Goal: Use online tool/utility

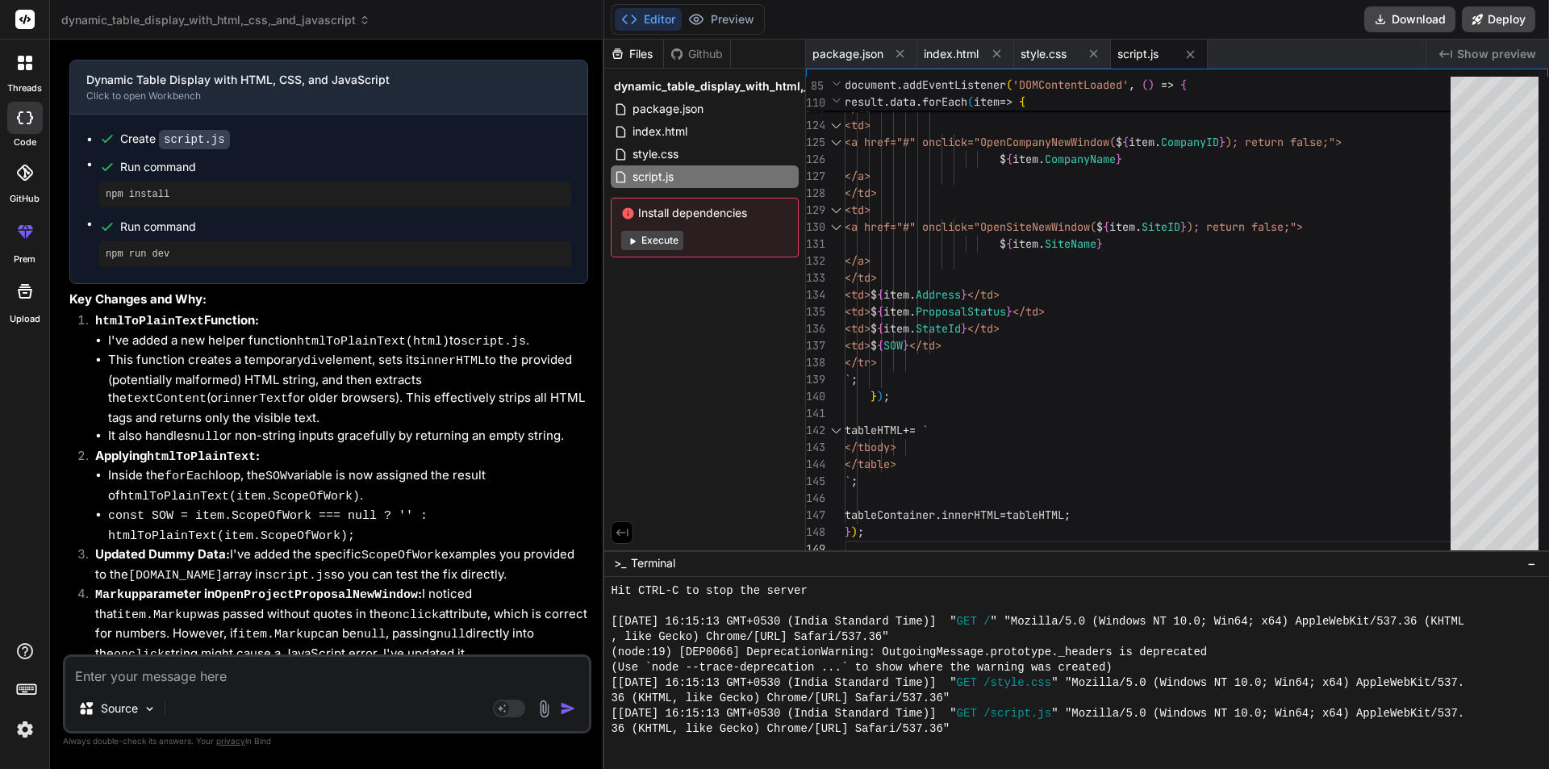
click at [195, 676] on textarea at bounding box center [326, 671] width 523 height 29
paste textarea "how to remove html tag in jquery if not any word then remove the hole things wi…"
type textarea "how to remove html tag in jquery if not any word then remove the hole things wi…"
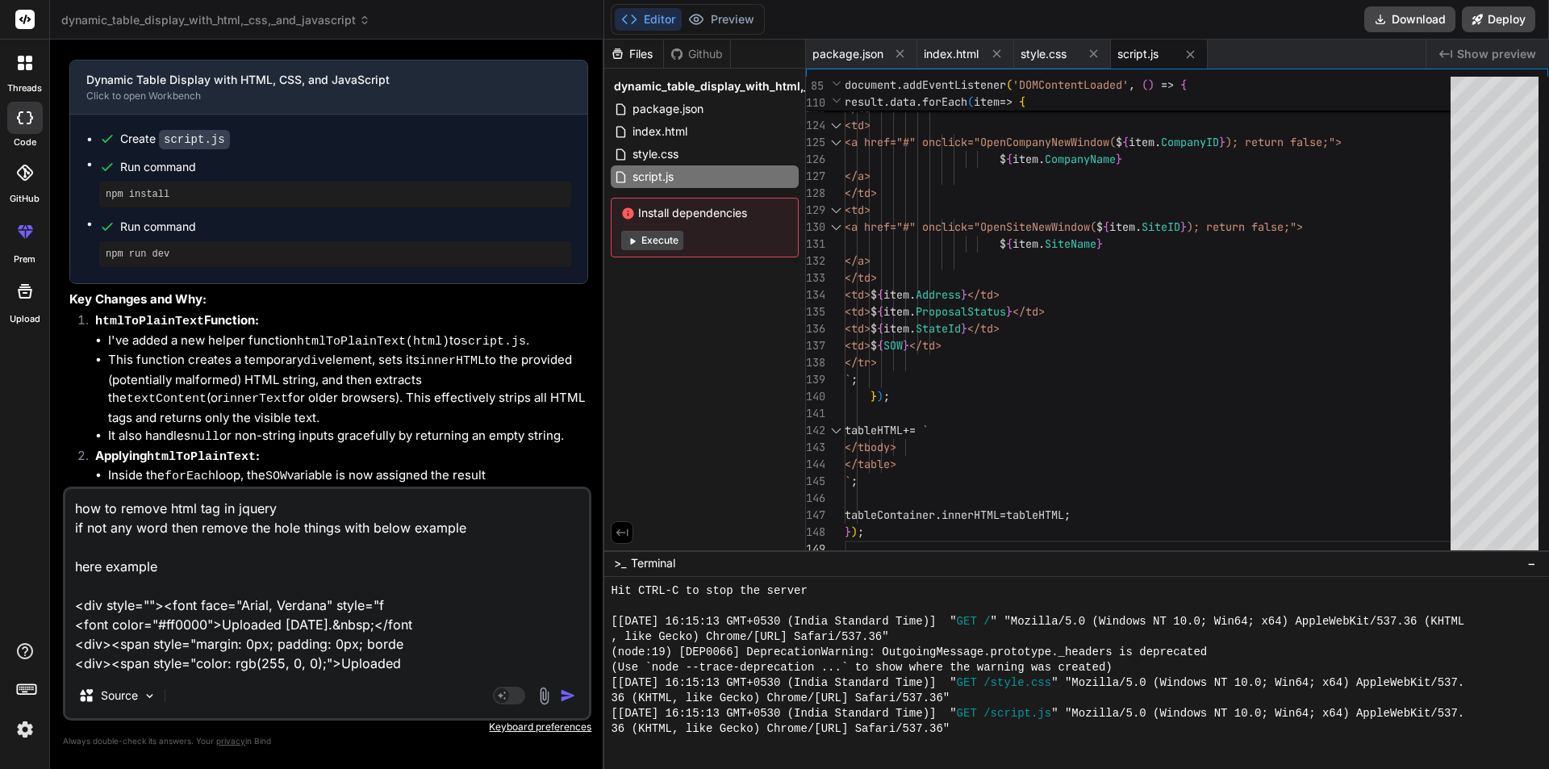
type textarea "x"
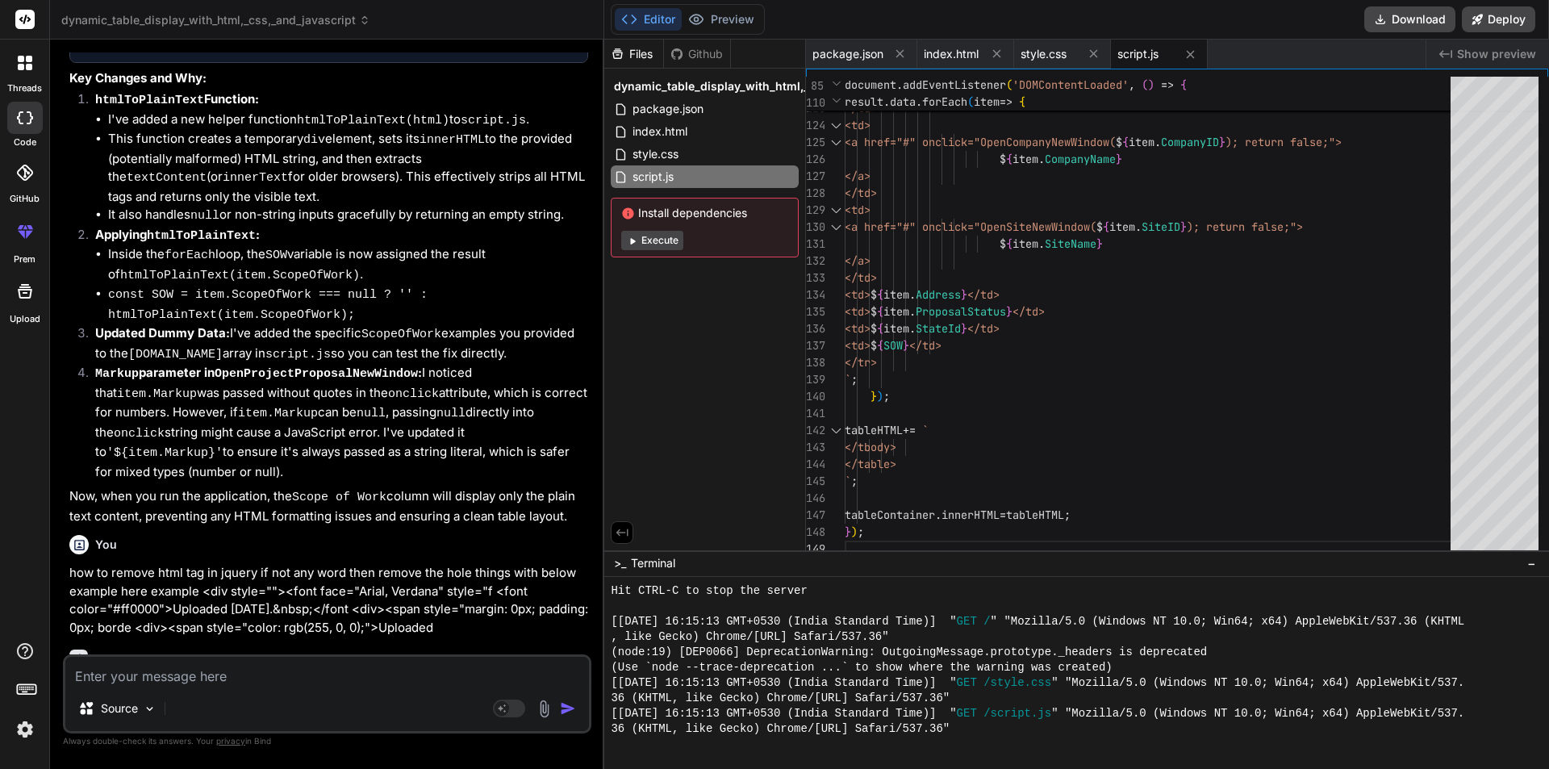
scroll to position [3556, 0]
type textarea "</a> </td> <td>${item.Address}</td> <td>${item.ProposalStatus}</td> <td>${item.…"
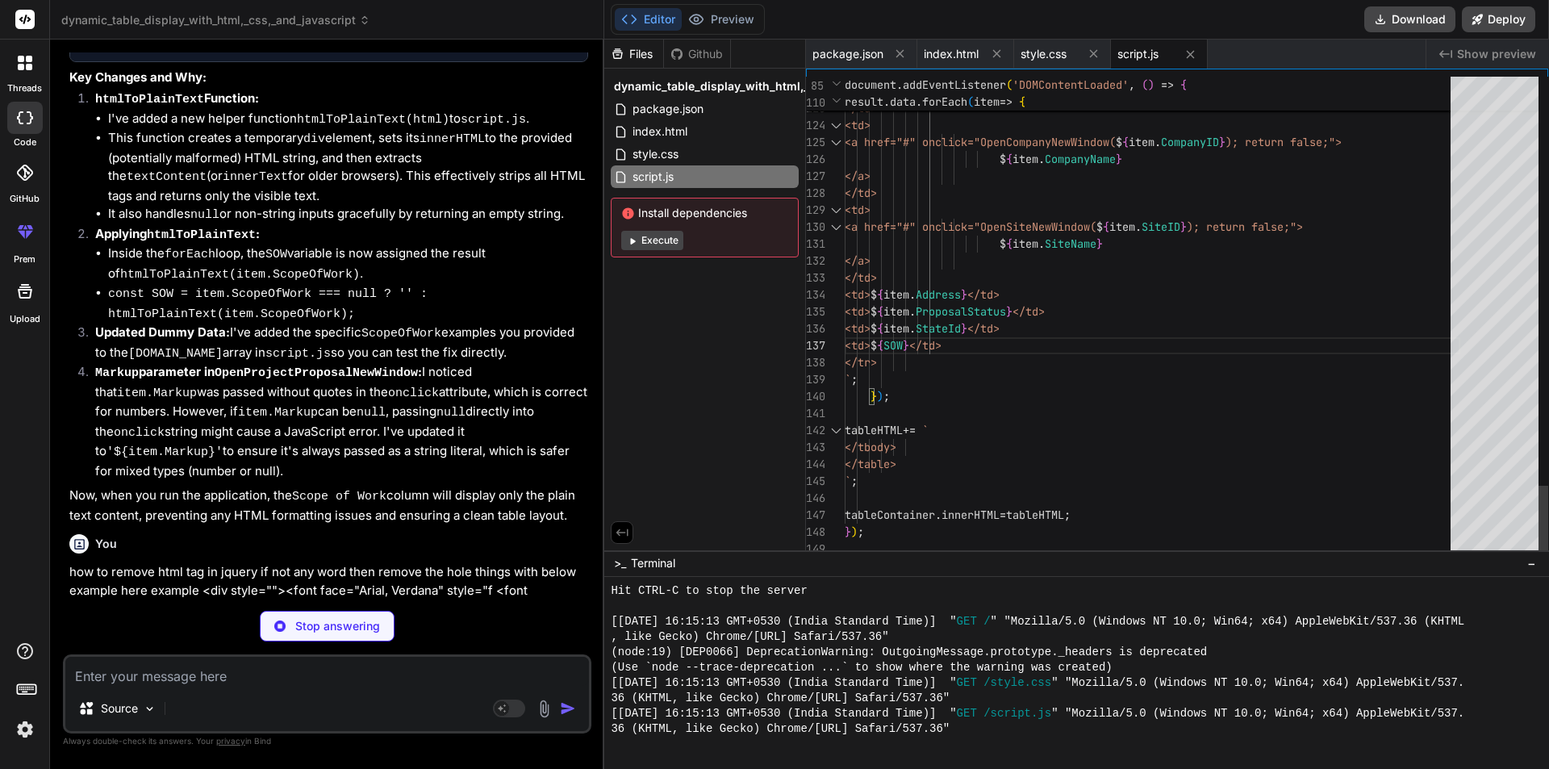
type textarea "x"
type textarea ""license": "ISC", "dependencies": { "http-server": "^14.1.1" } }"
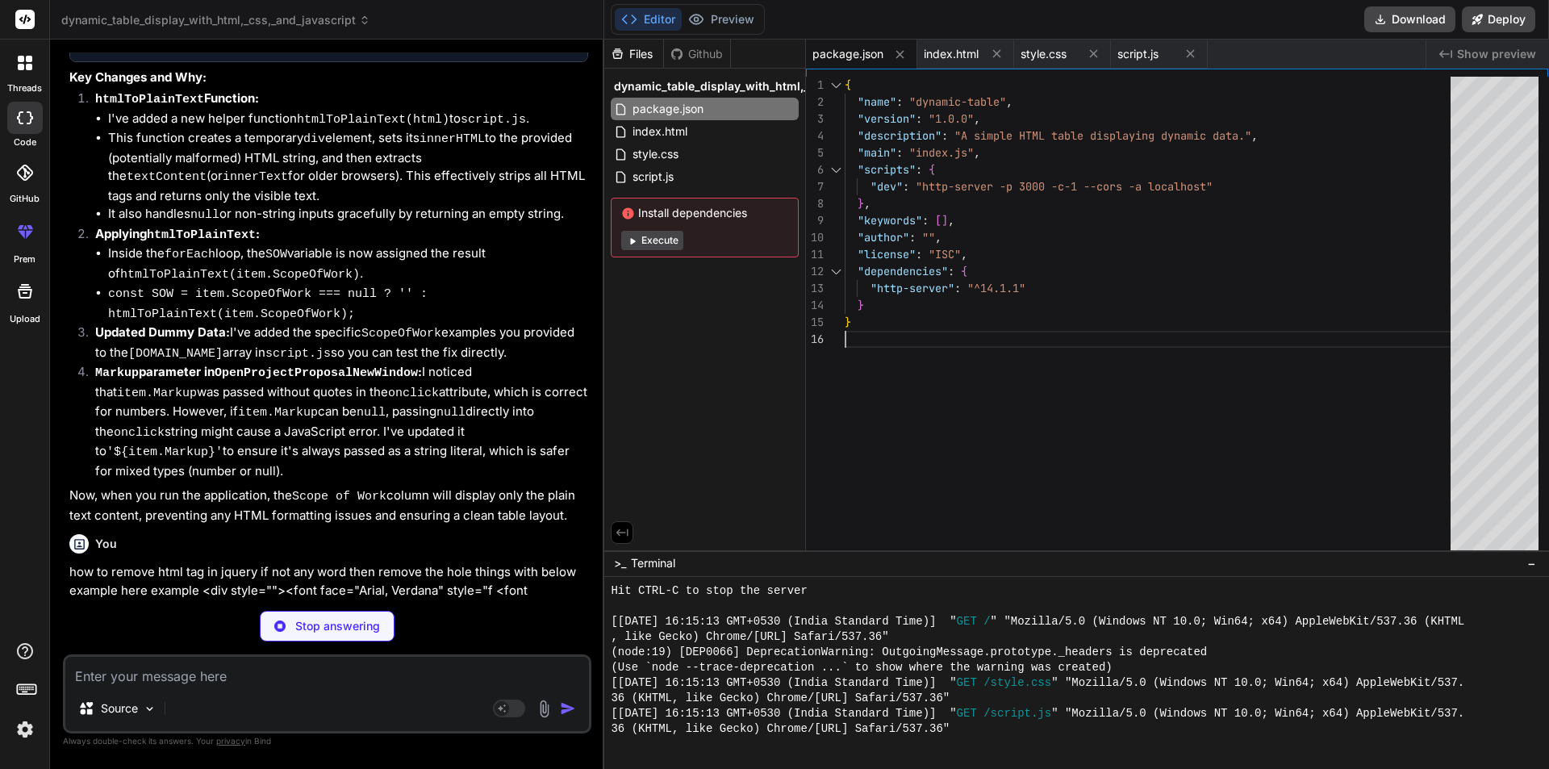
type textarea "x"
type textarea "<body> <h1>Project Proposals Overview</h1> <div id="table-container"> <!-- The …"
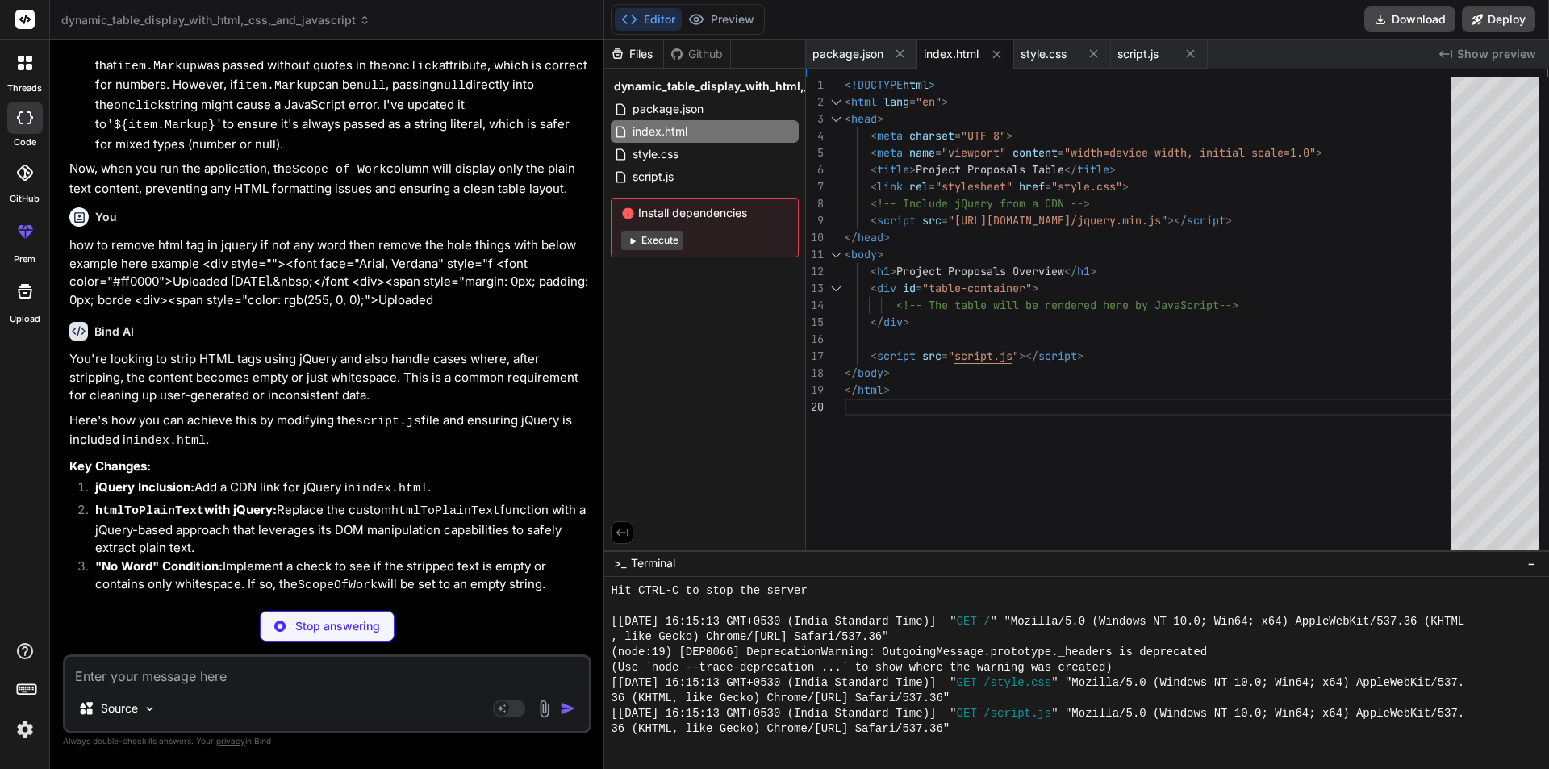
scroll to position [3961, 0]
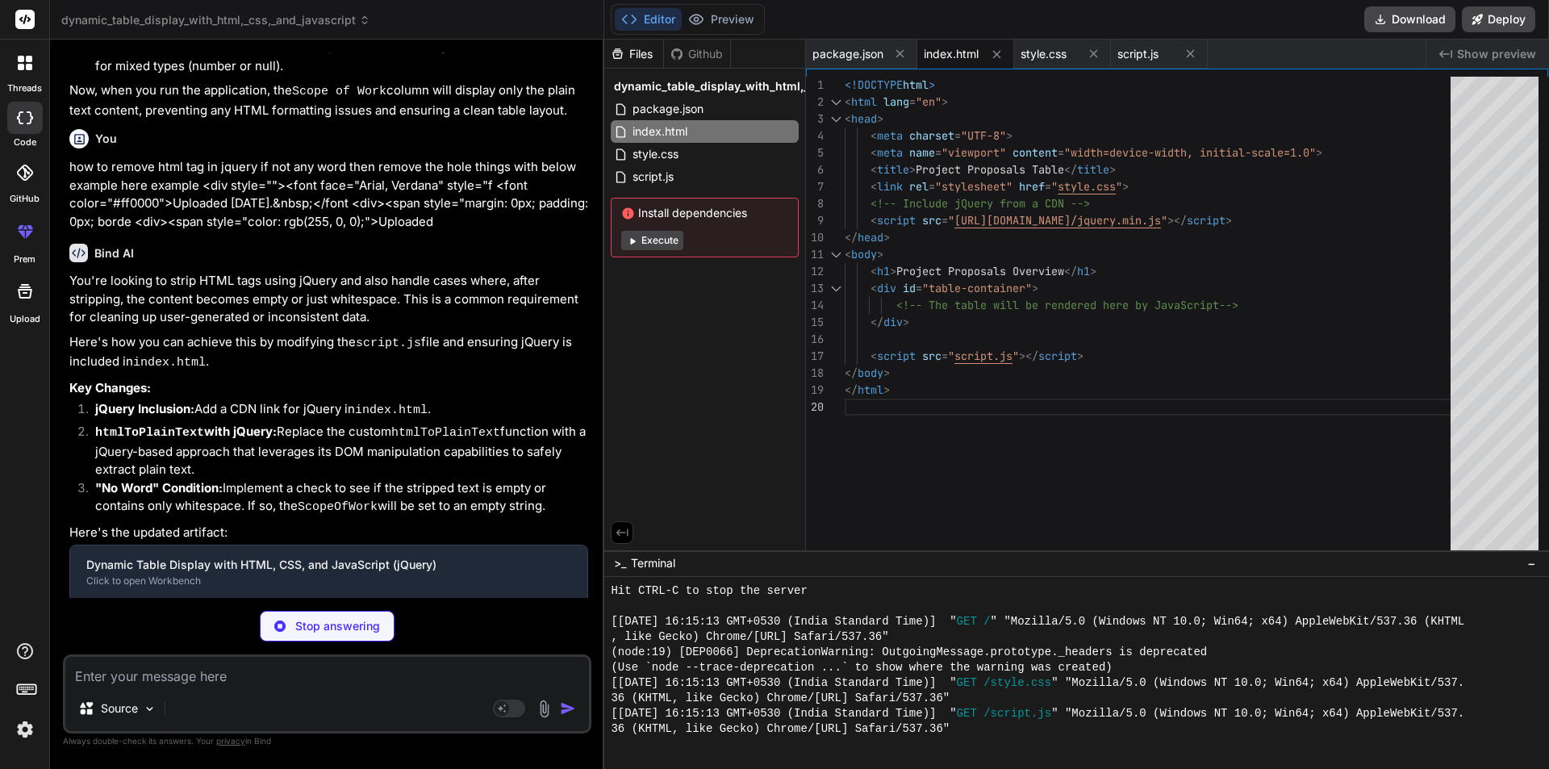
type textarea "x"
type textarea "font-size: 1.8em; } th, td { padding: 8px 10px; } }"
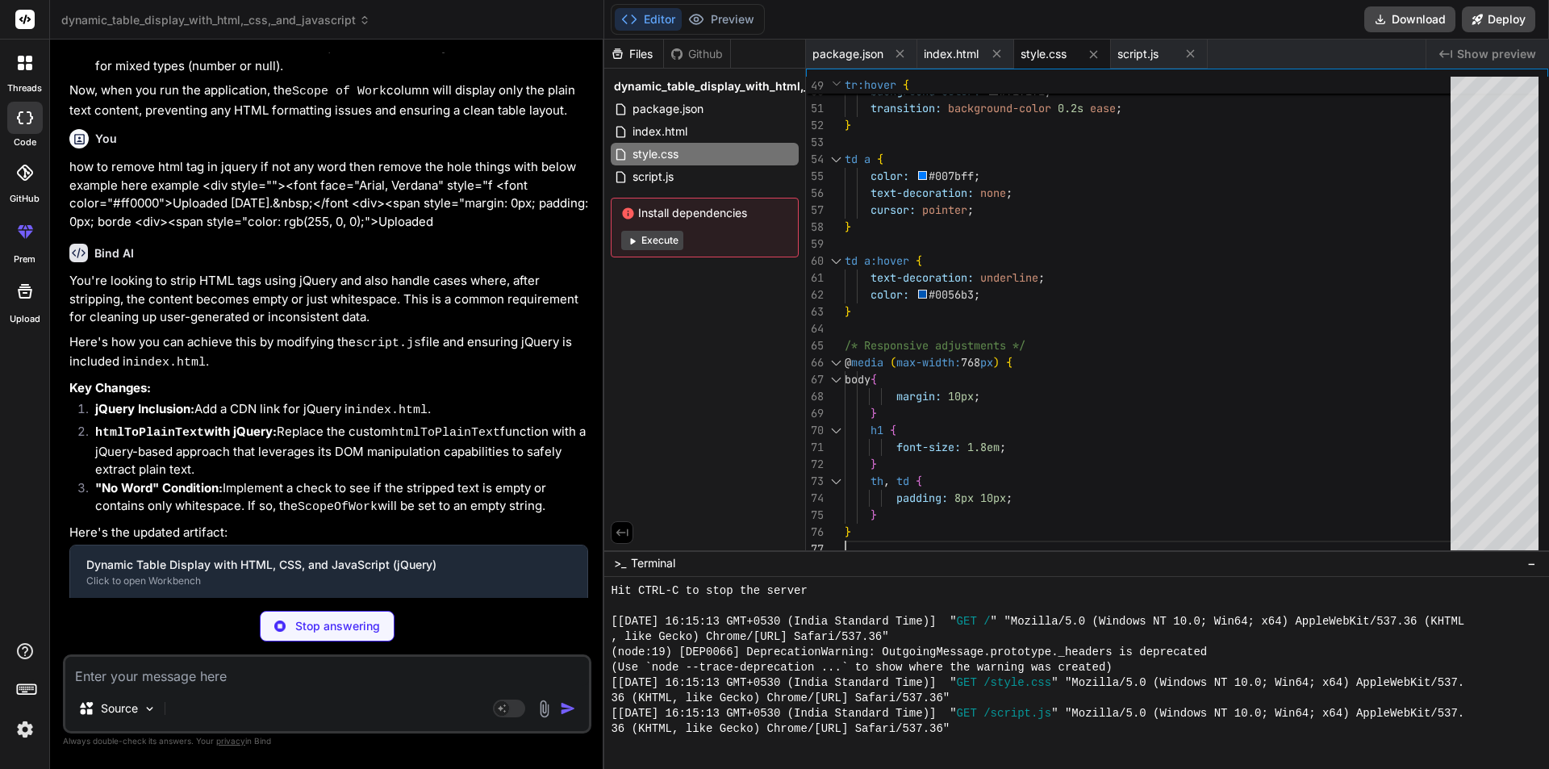
scroll to position [3986, 0]
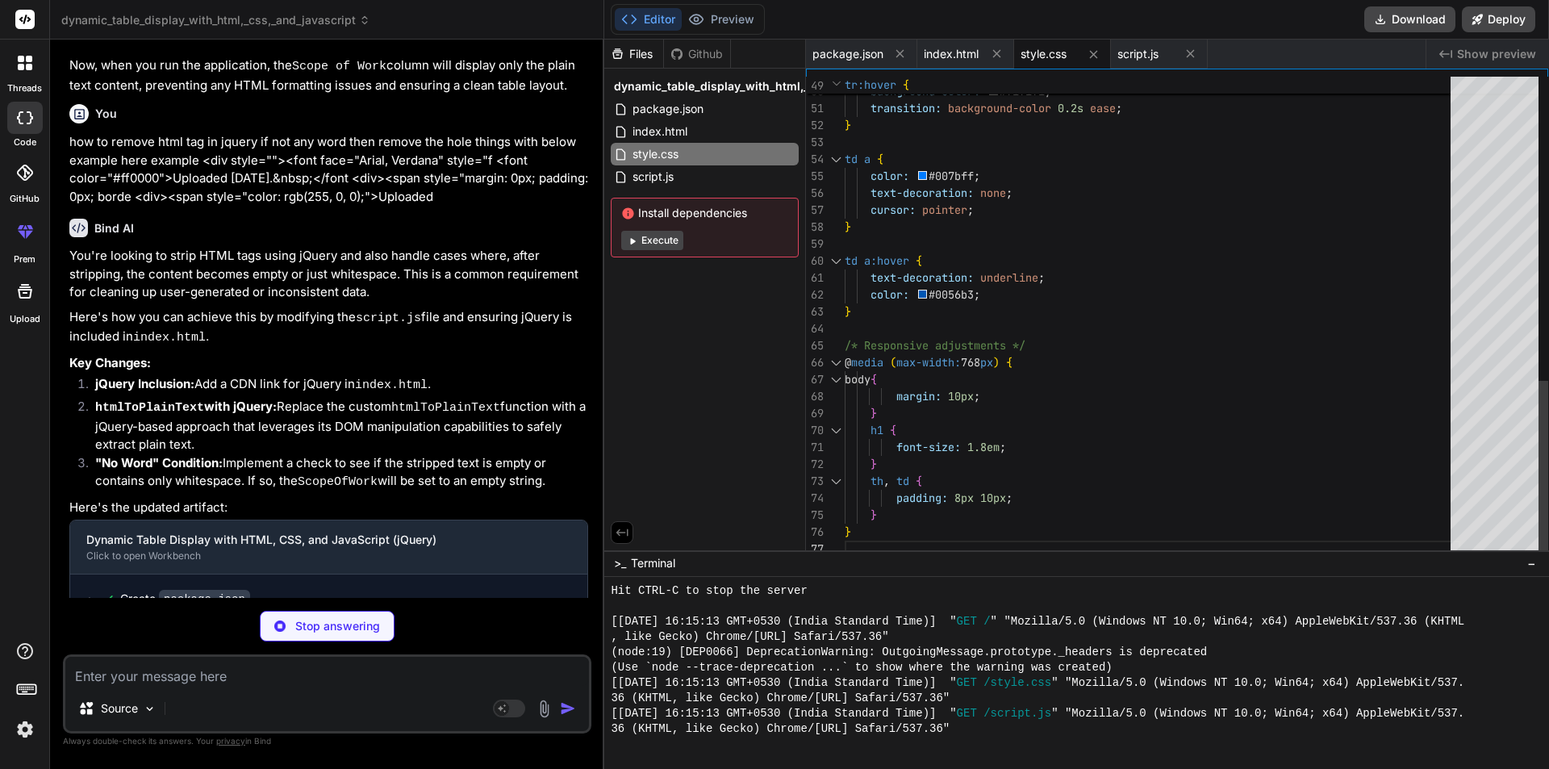
type textarea "x"
type textarea "text-decoration: underline; color: #0056b3; } /* Responsive adjustments */ @med…"
type textarea "x"
click at [941, 46] on span "index.html" at bounding box center [950, 54] width 55 height 16
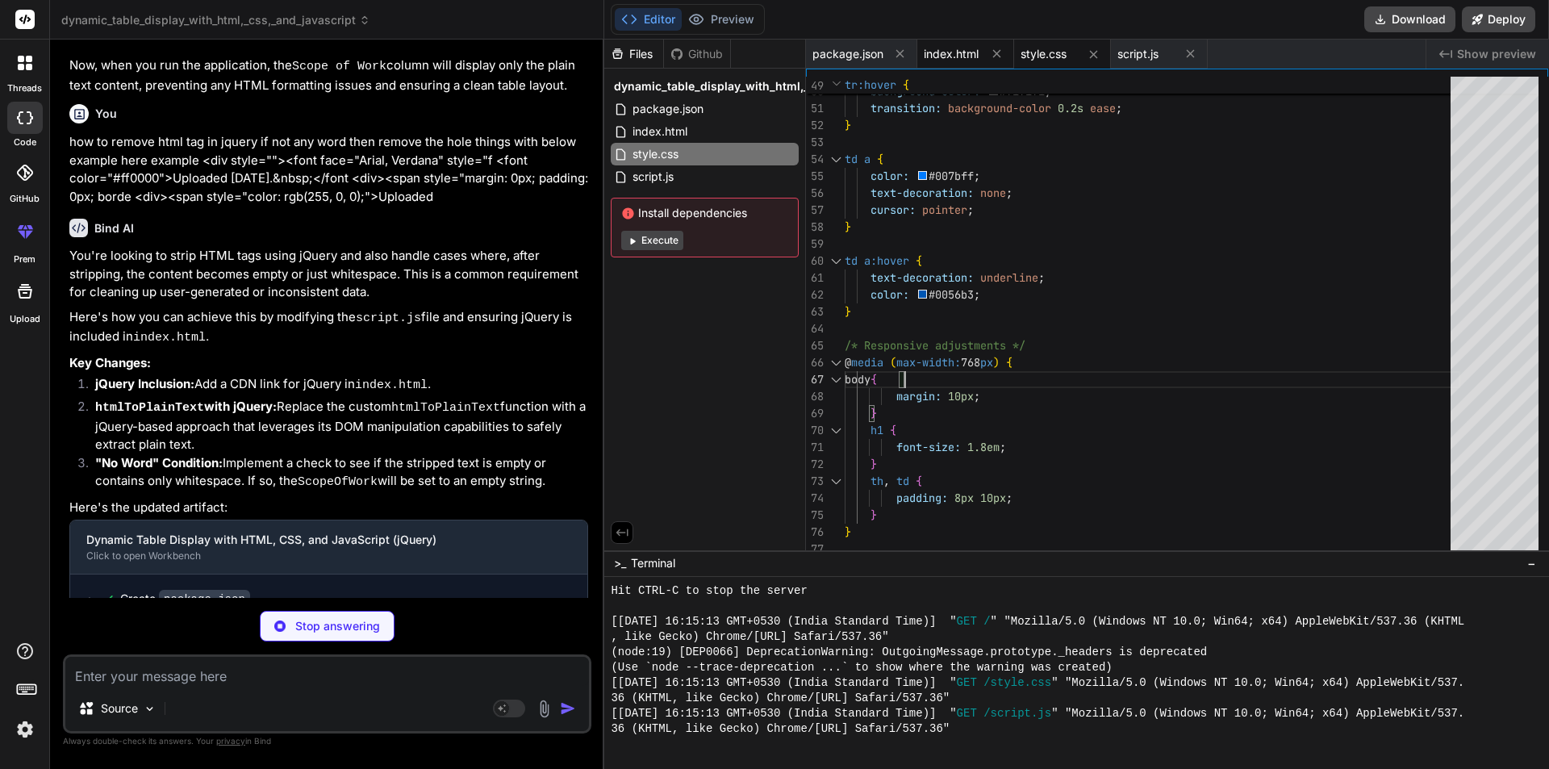
type textarea "<body> <h1>Project Proposals Overview</h1> <div id="table-container"> <!-- The …"
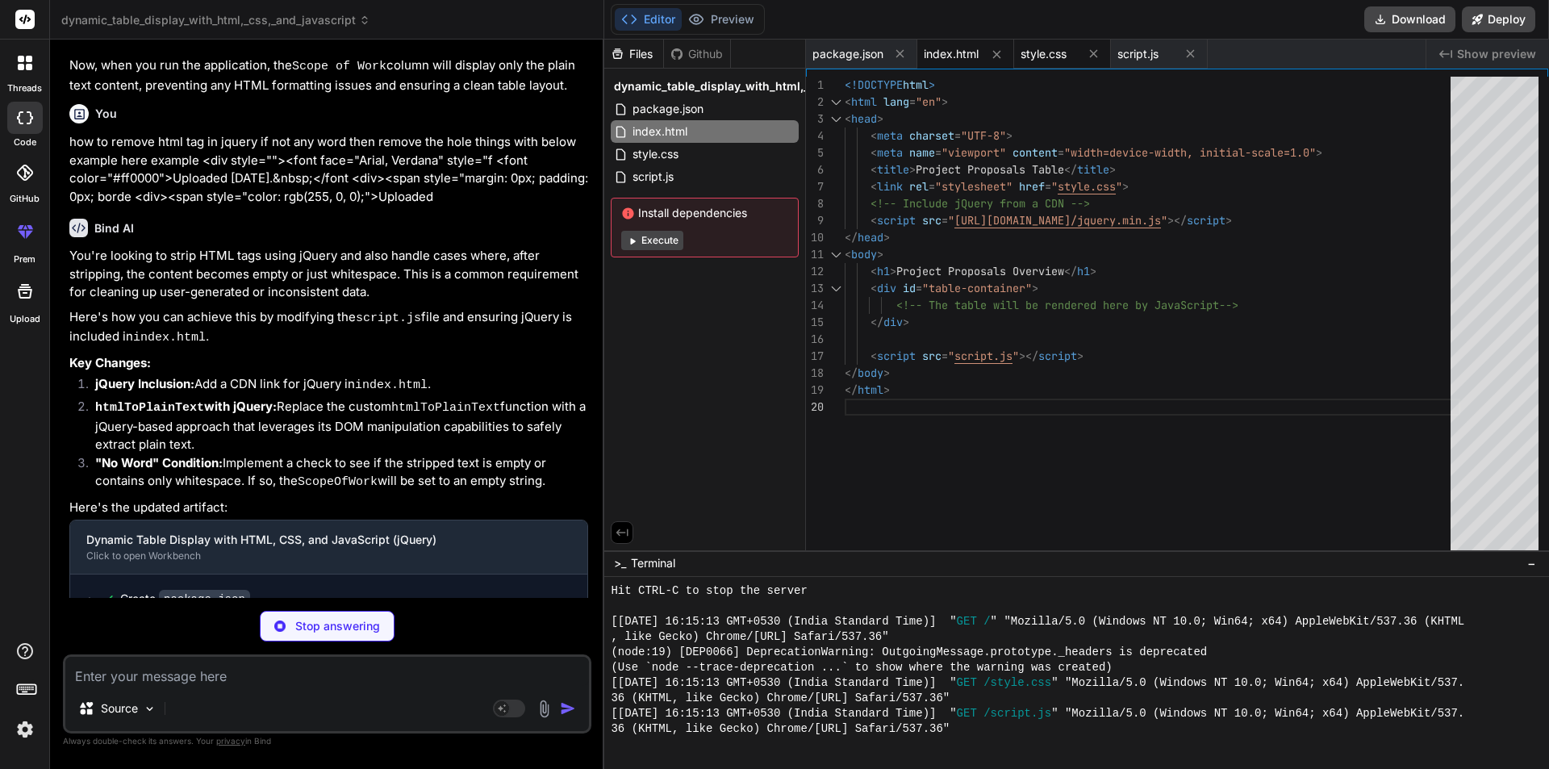
type textarea "x"
click at [1028, 52] on span "style.css" at bounding box center [1043, 54] width 46 height 16
type textarea "font-size: 1.8em; } th, td { padding: 8px 10px; } }"
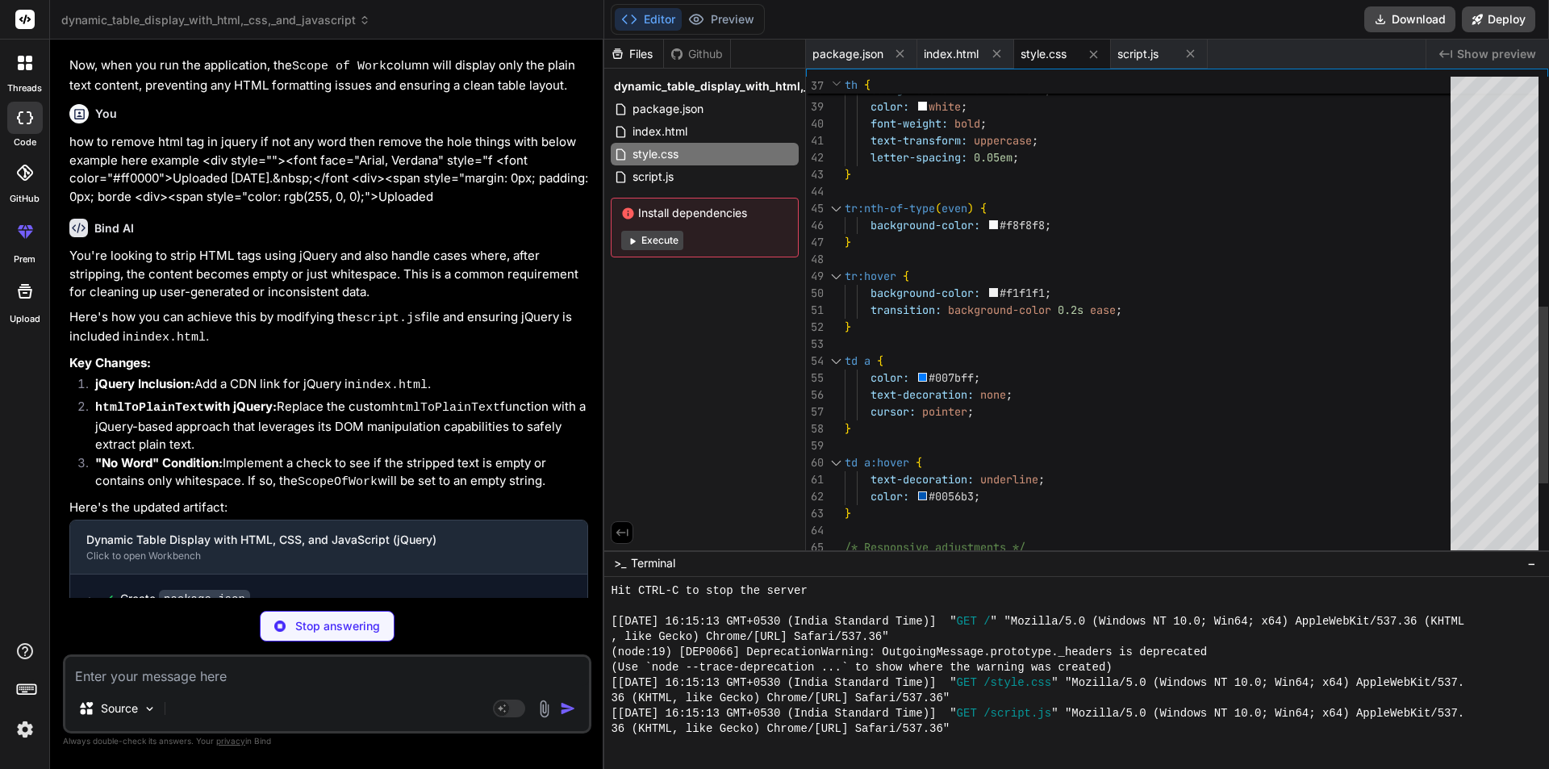
type textarea "x"
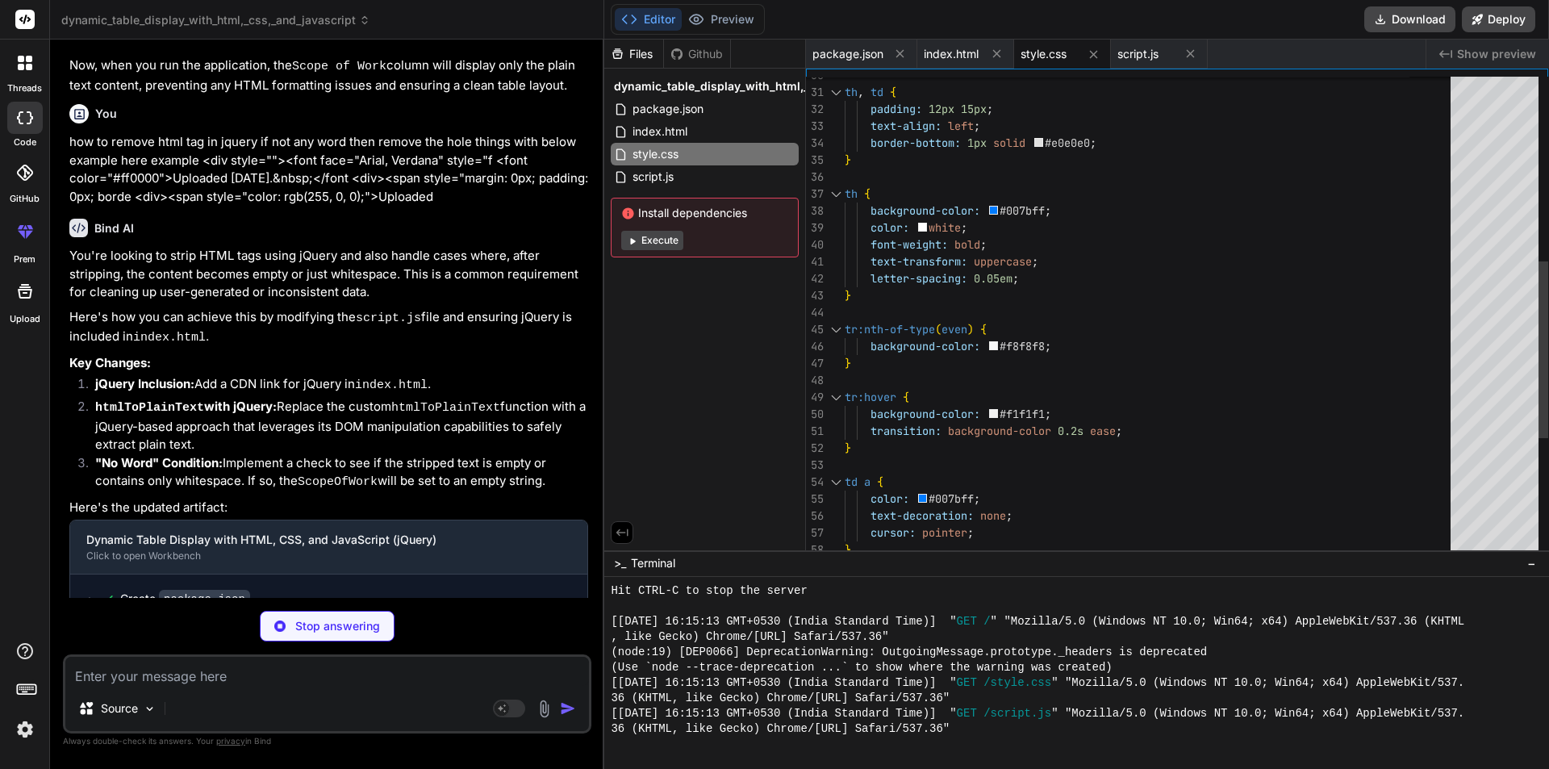
type textarea "</table> `; tableContainer.html(tableHTML); // Use .html() to insert the genera…"
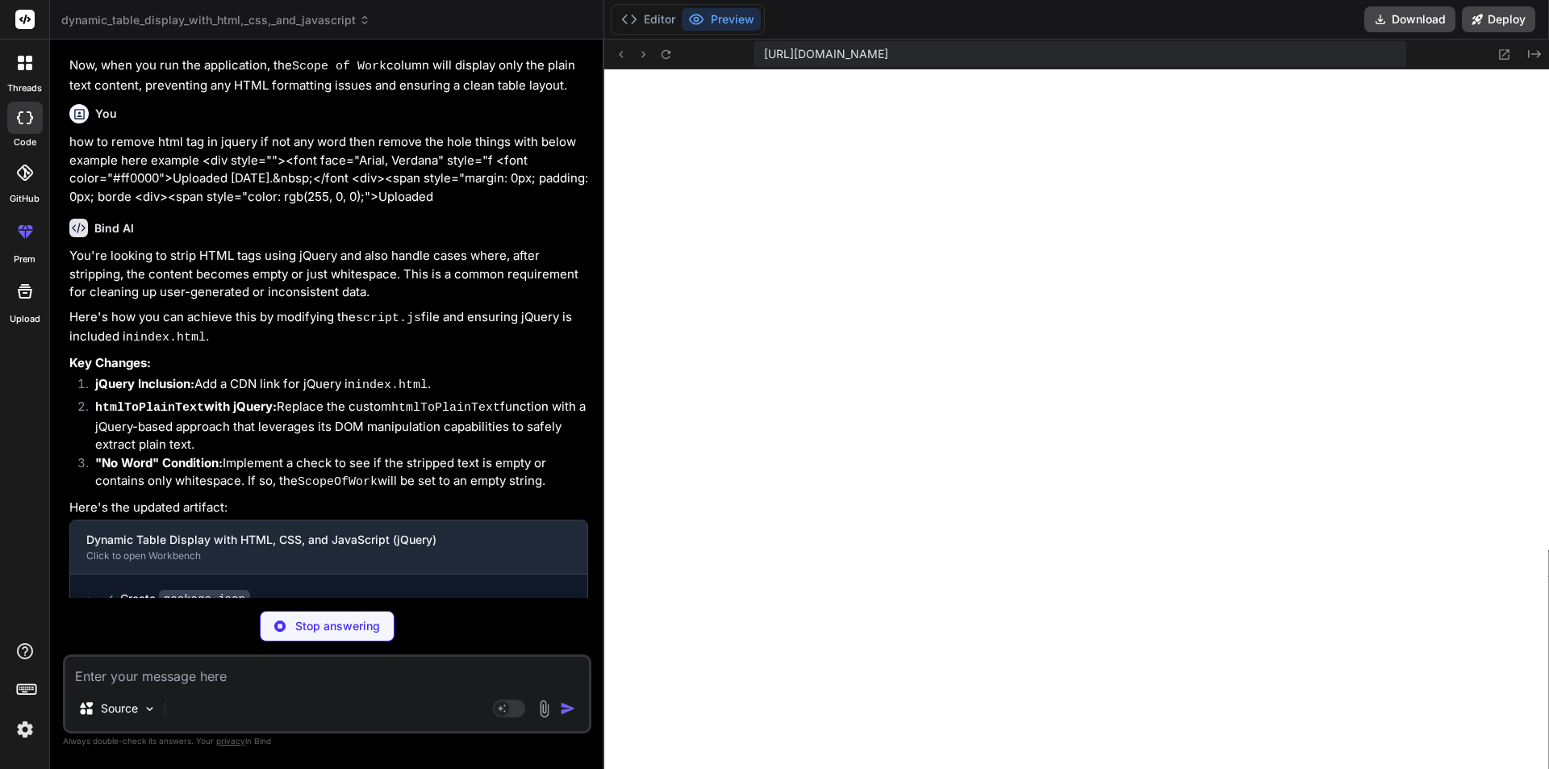
scroll to position [3873, 0]
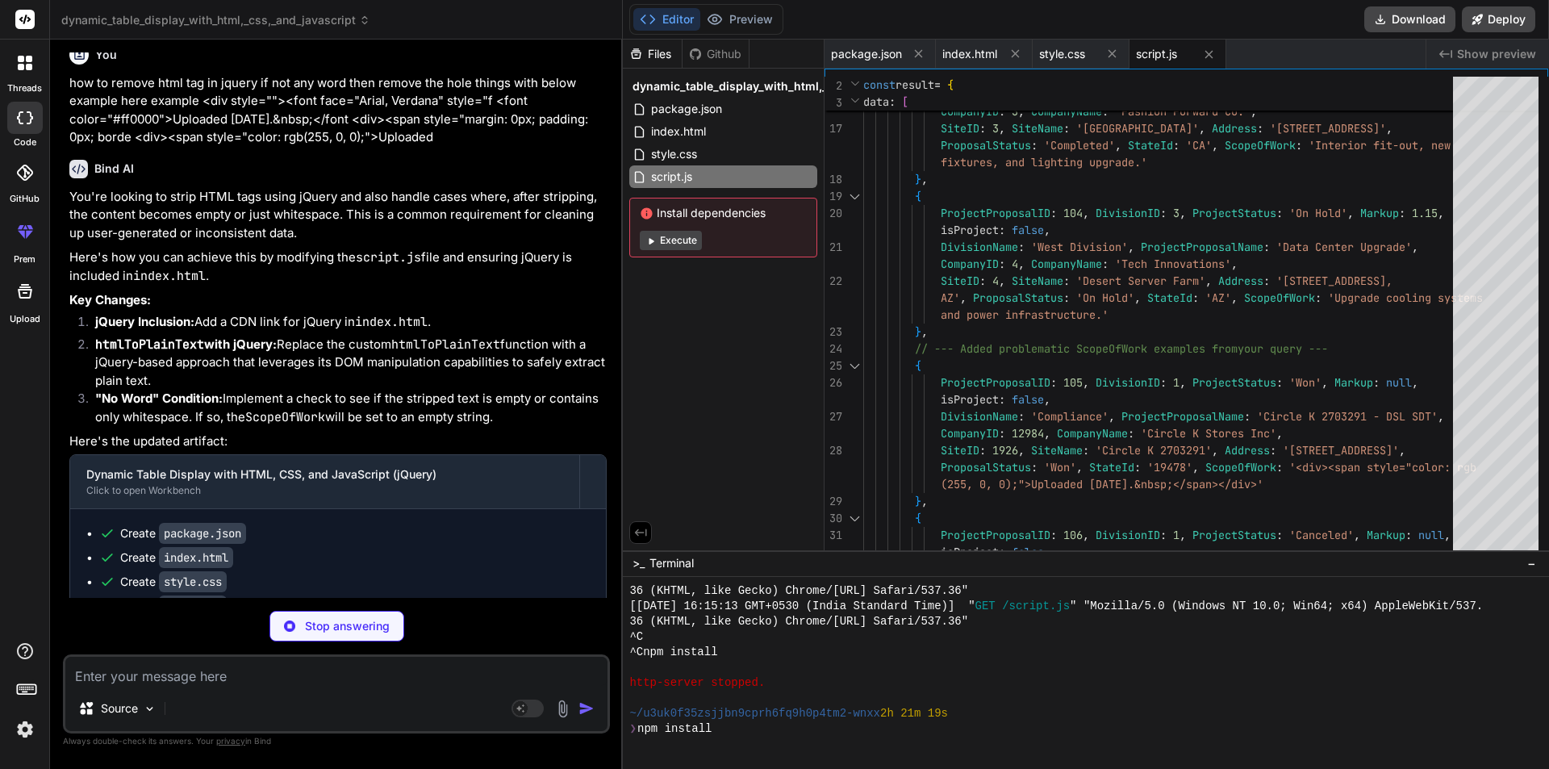
click at [662, 12] on button "Editor" at bounding box center [666, 19] width 67 height 23
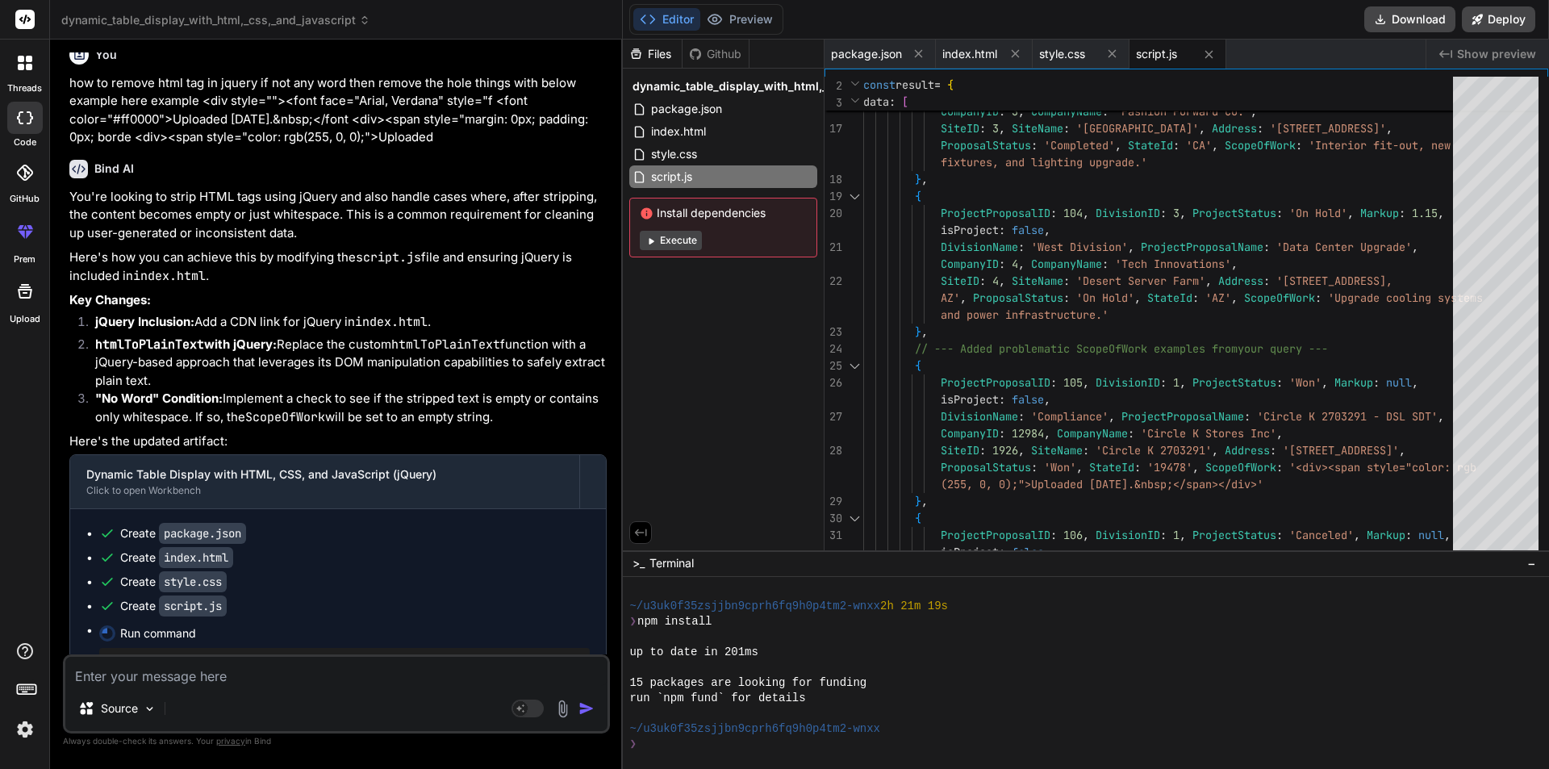
click at [676, 16] on button "Editor" at bounding box center [666, 19] width 67 height 23
type textarea "x"
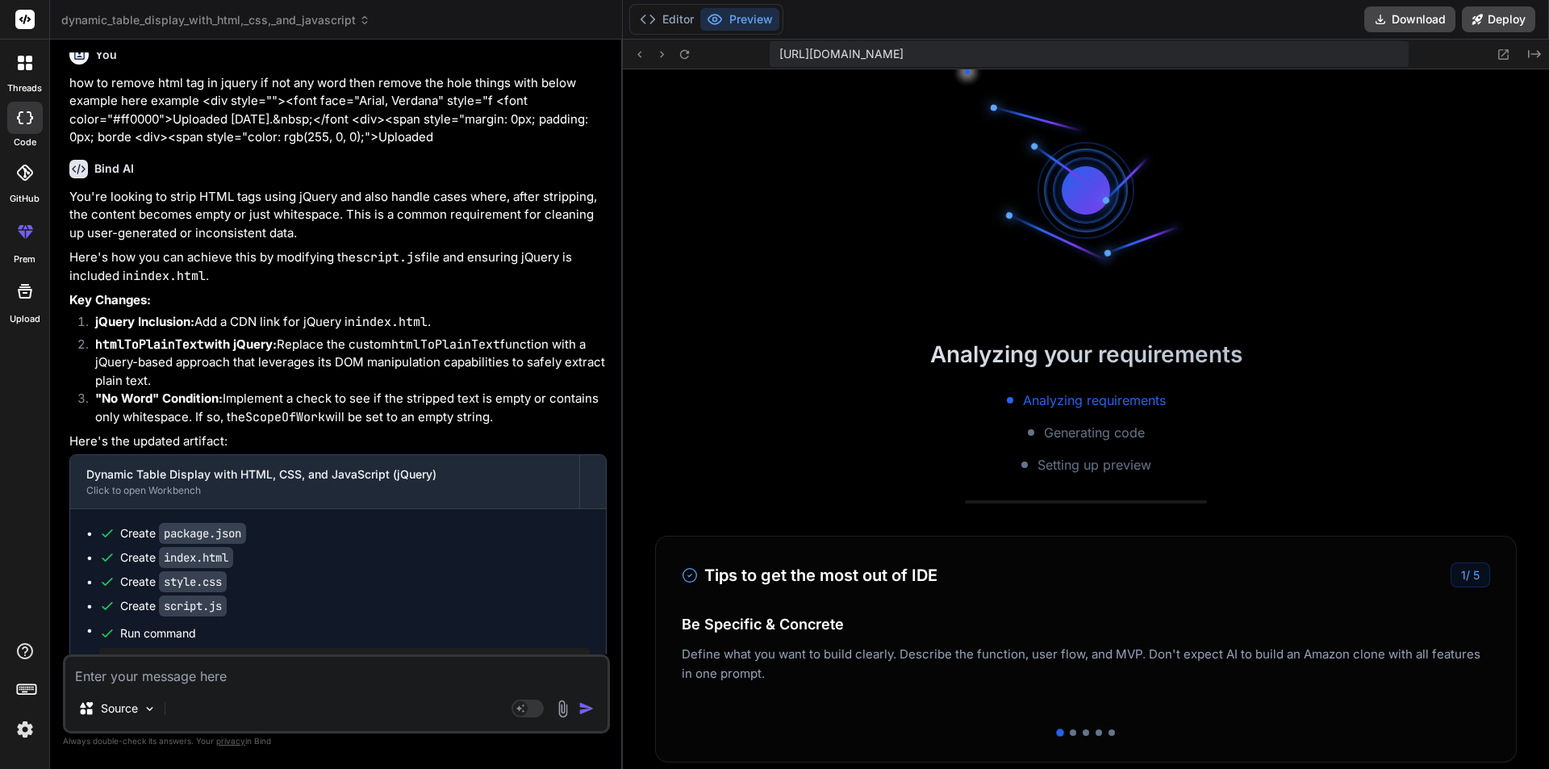
scroll to position [2513, 0]
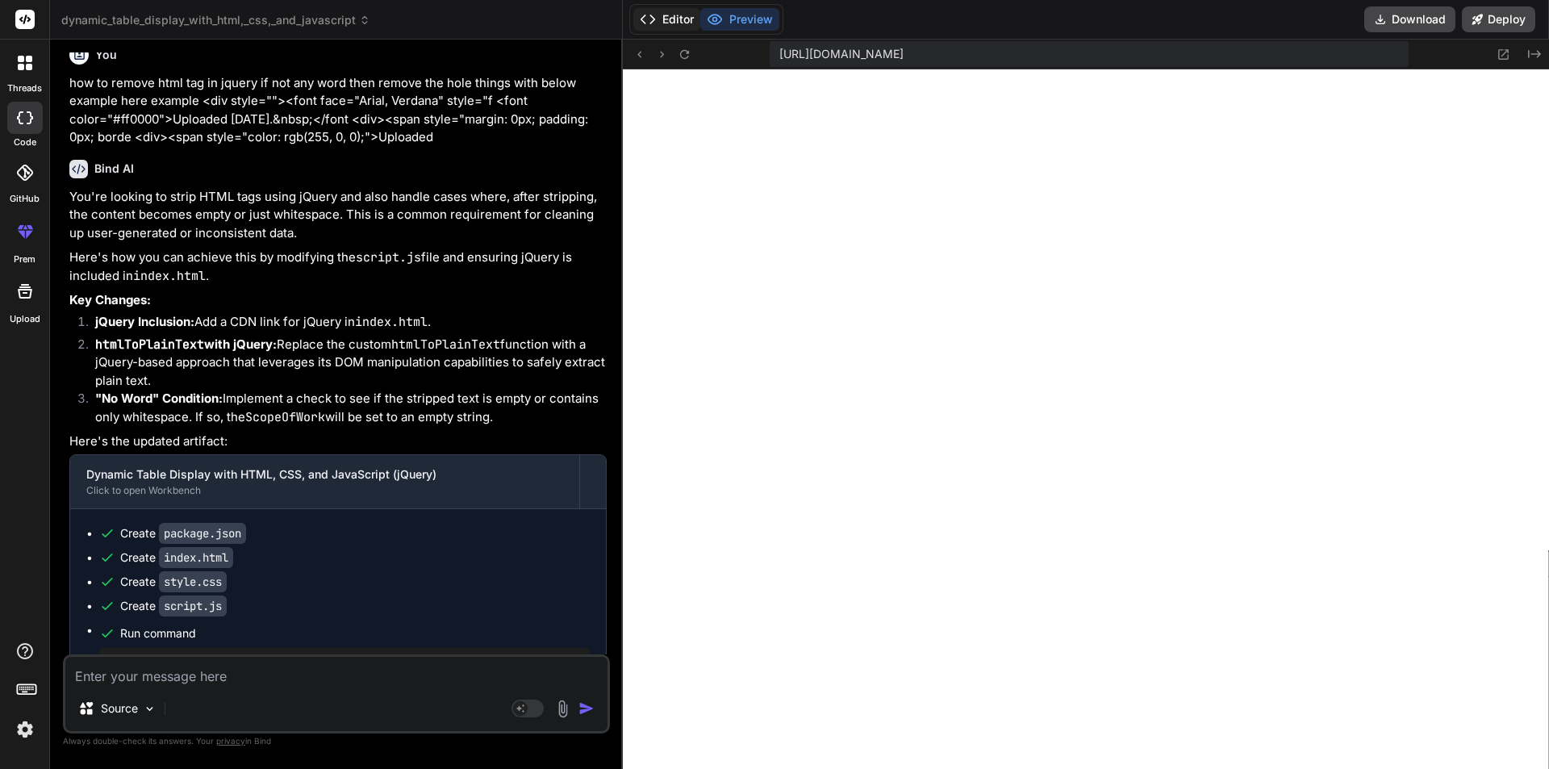
click at [676, 19] on button "Editor" at bounding box center [666, 19] width 67 height 23
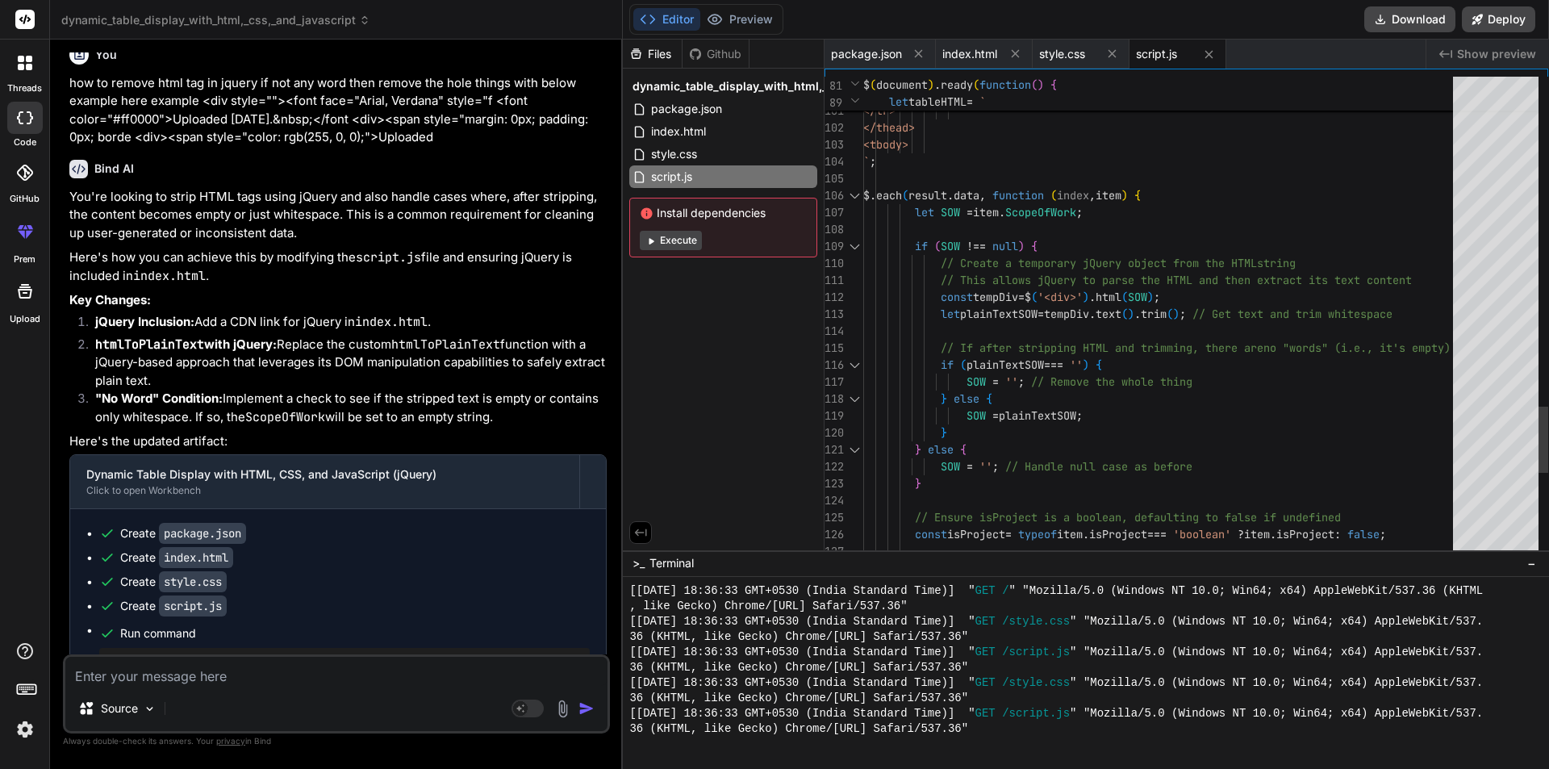
type textarea "if (SOW !== null) { // Create a temporary jQuery object from the HTML string //…"
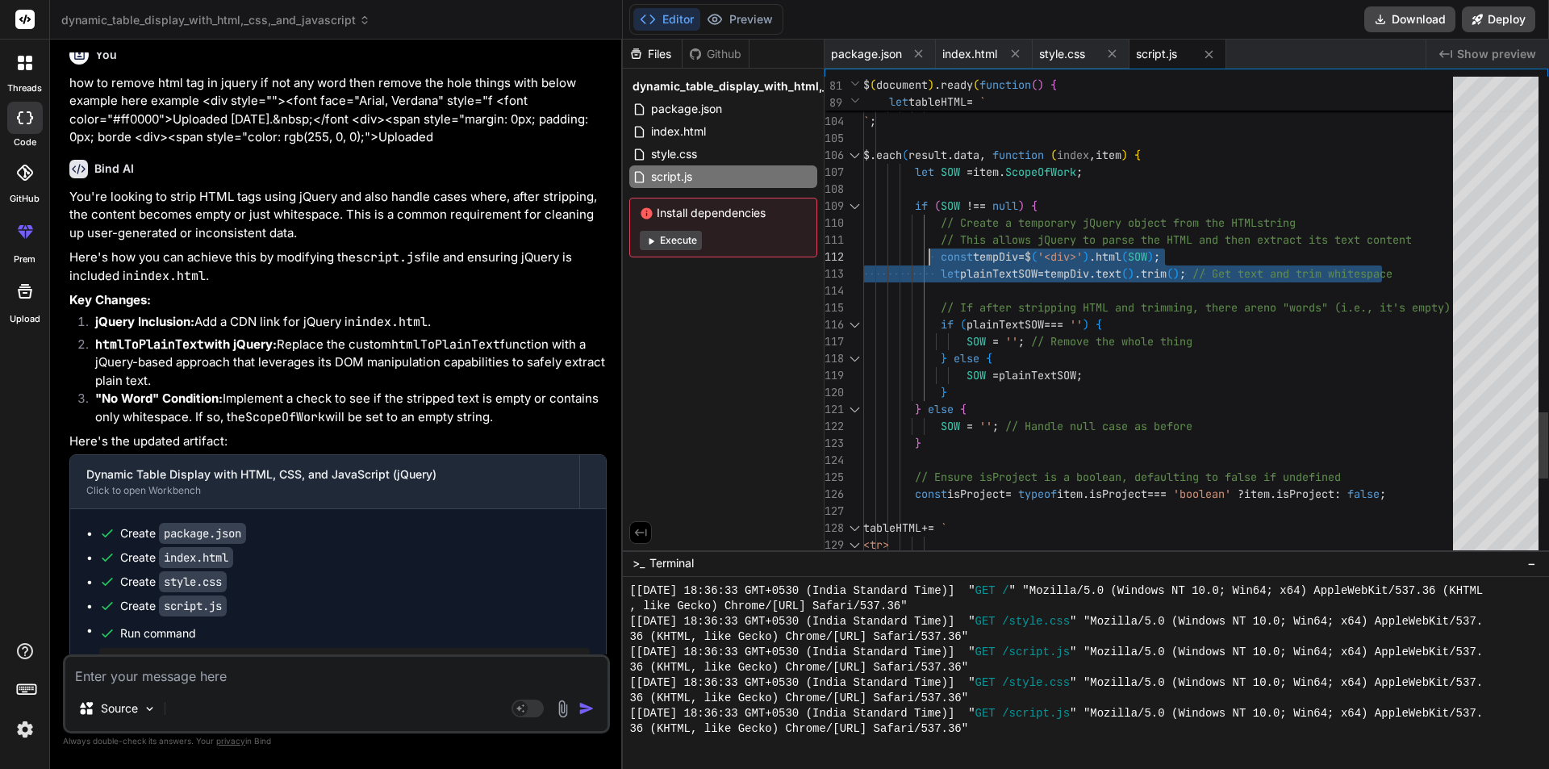
drag, startPoint x: 1212, startPoint y: 279, endPoint x: 928, endPoint y: 249, distance: 286.3
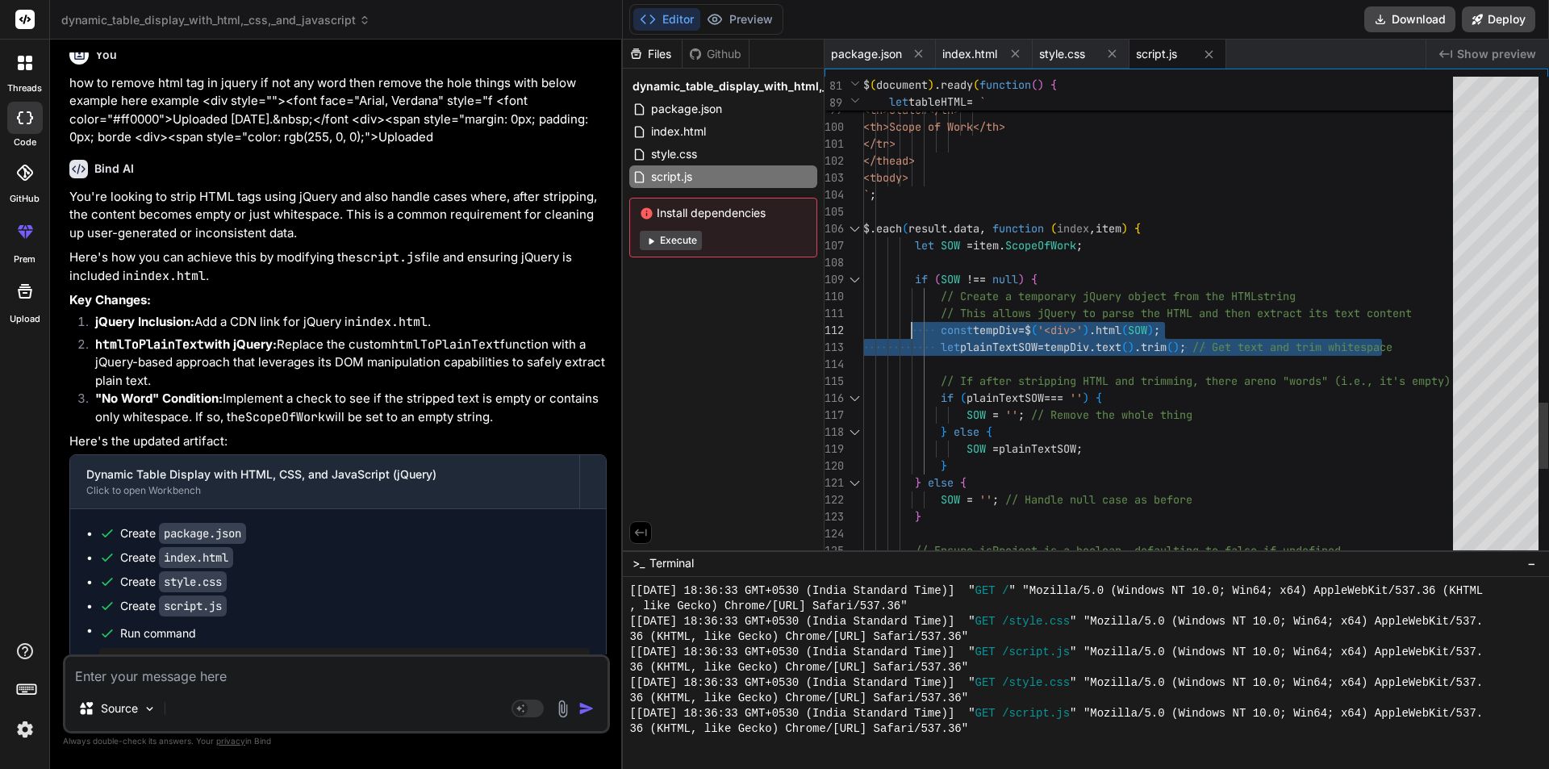
drag, startPoint x: 1431, startPoint y: 349, endPoint x: 919, endPoint y: 322, distance: 512.9
